Goal: Navigation & Orientation: Find specific page/section

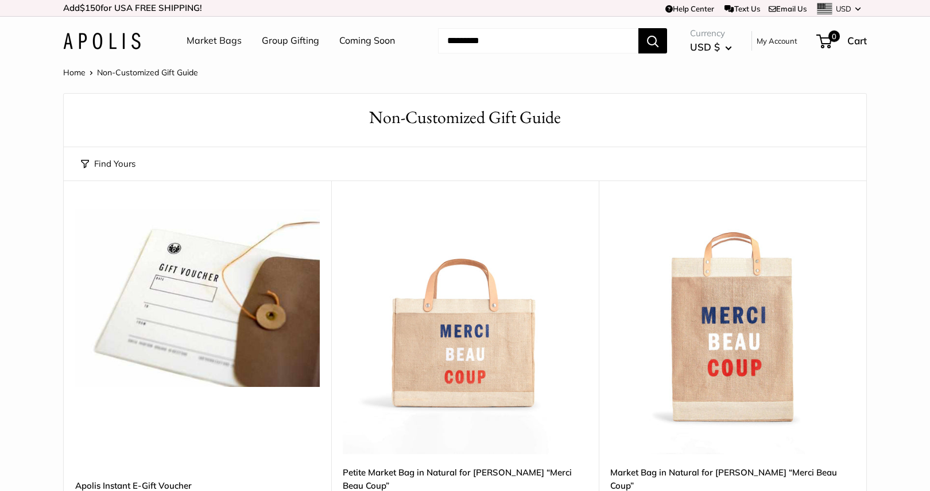
click at [281, 42] on link "Group Gifting" at bounding box center [290, 40] width 57 height 17
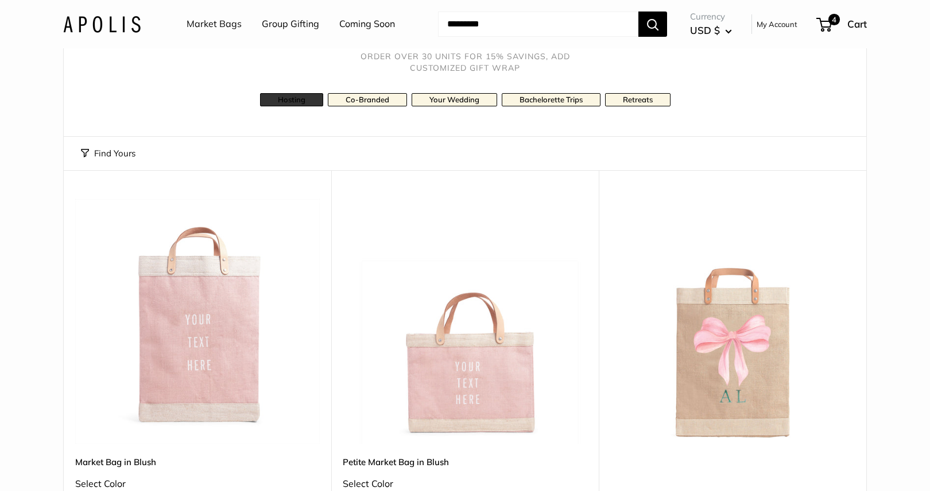
click at [295, 98] on link "Hosting" at bounding box center [291, 99] width 63 height 13
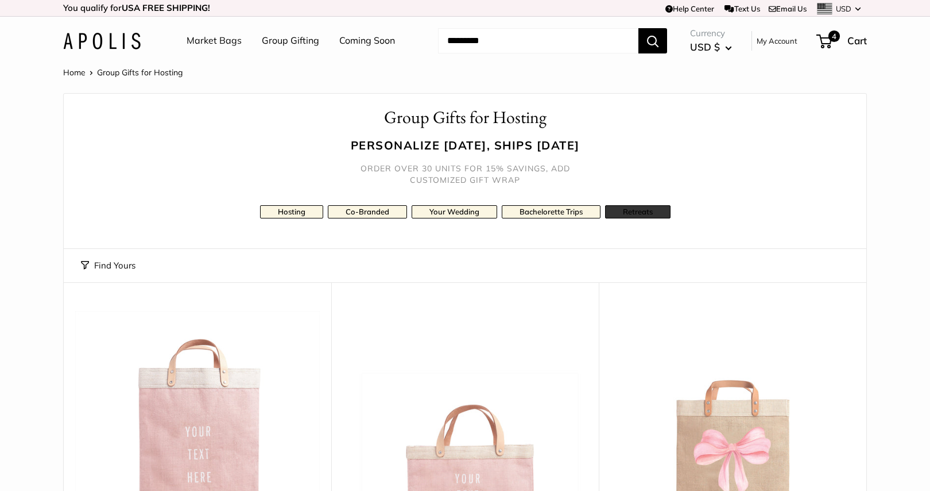
click at [635, 215] on link "Retreats" at bounding box center [637, 211] width 65 height 13
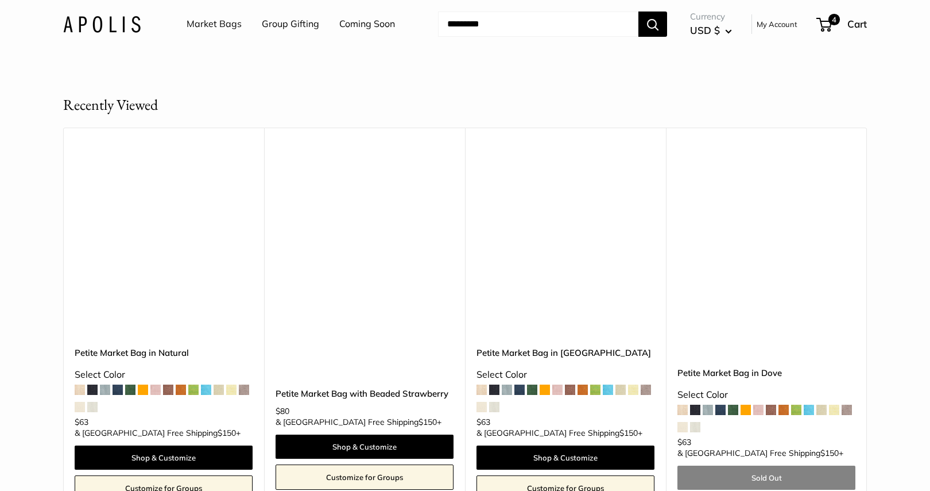
scroll to position [6807, 0]
